Goal: Find contact information

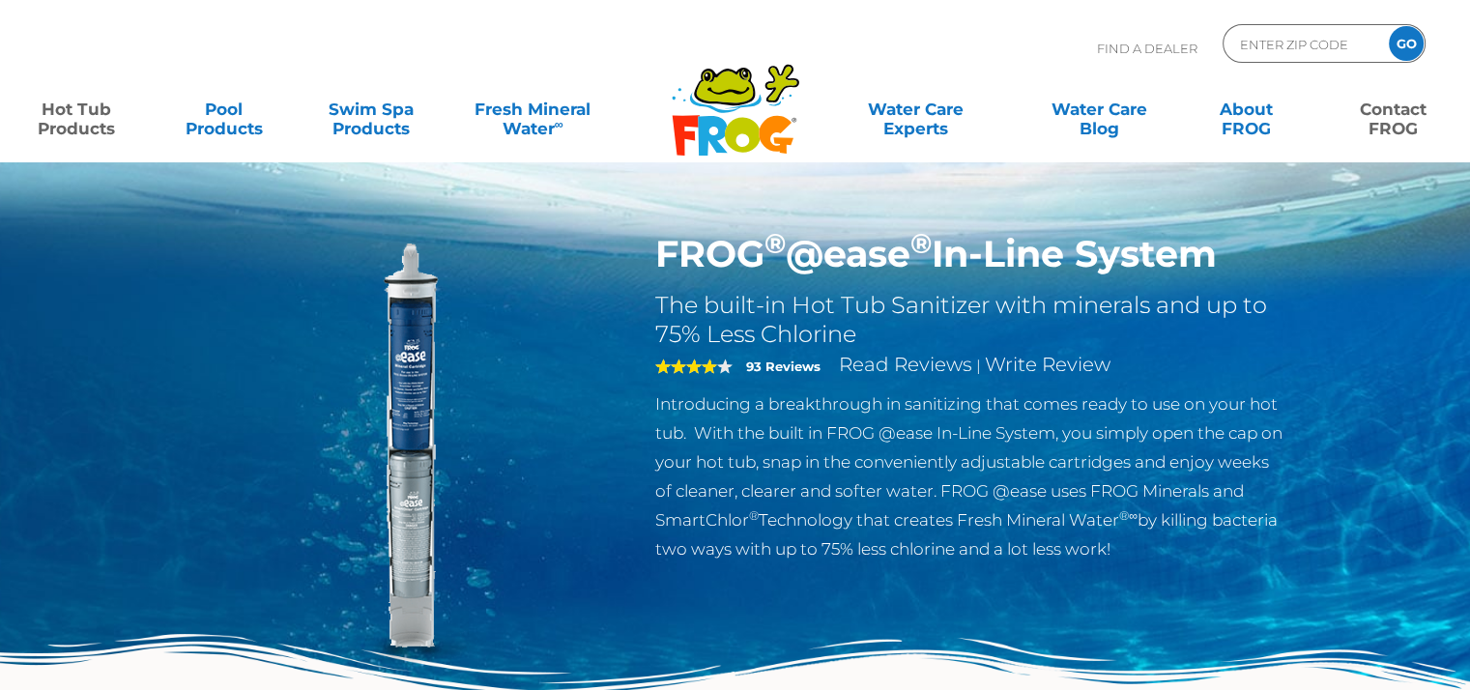
click at [1406, 117] on link "Contact FROG" at bounding box center [1394, 109] width 114 height 39
click at [1395, 121] on link "Contact FROG" at bounding box center [1394, 109] width 114 height 39
click at [1405, 121] on link "Contact FROG" at bounding box center [1394, 109] width 114 height 39
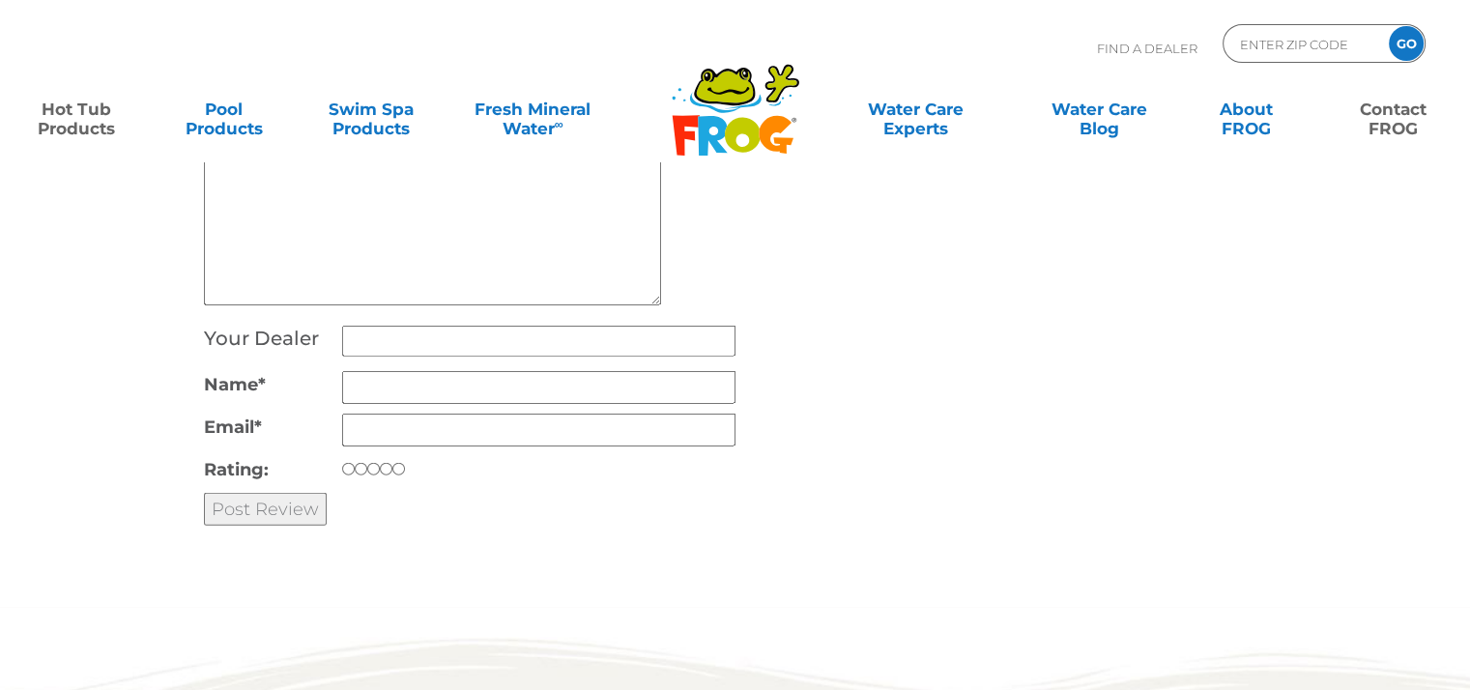
scroll to position [4737, 0]
click at [402, 352] on input "Your Dealer" at bounding box center [538, 343] width 393 height 31
click at [896, 329] on div "Leave a Review Cancel reply Your email address will not be published. Required …" at bounding box center [735, 218] width 1063 height 640
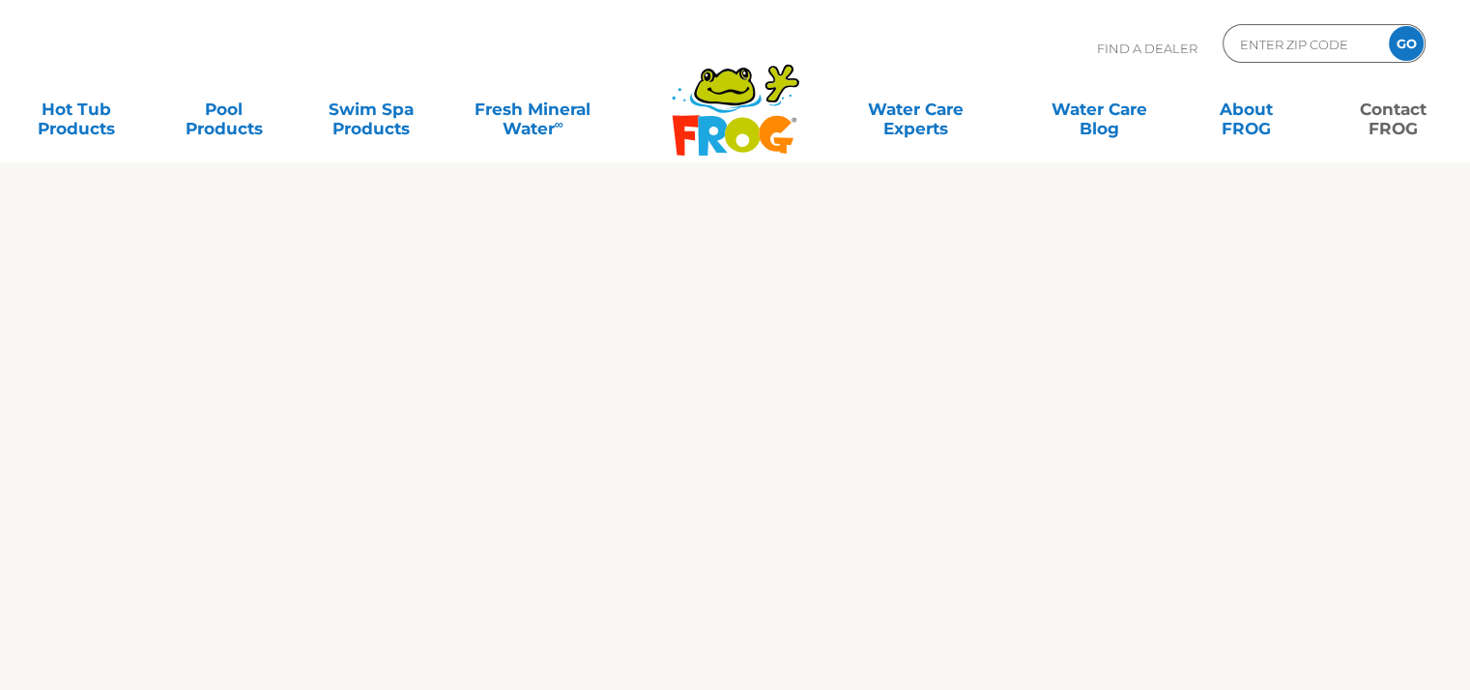
scroll to position [387, 0]
